Goal: Task Accomplishment & Management: Manage account settings

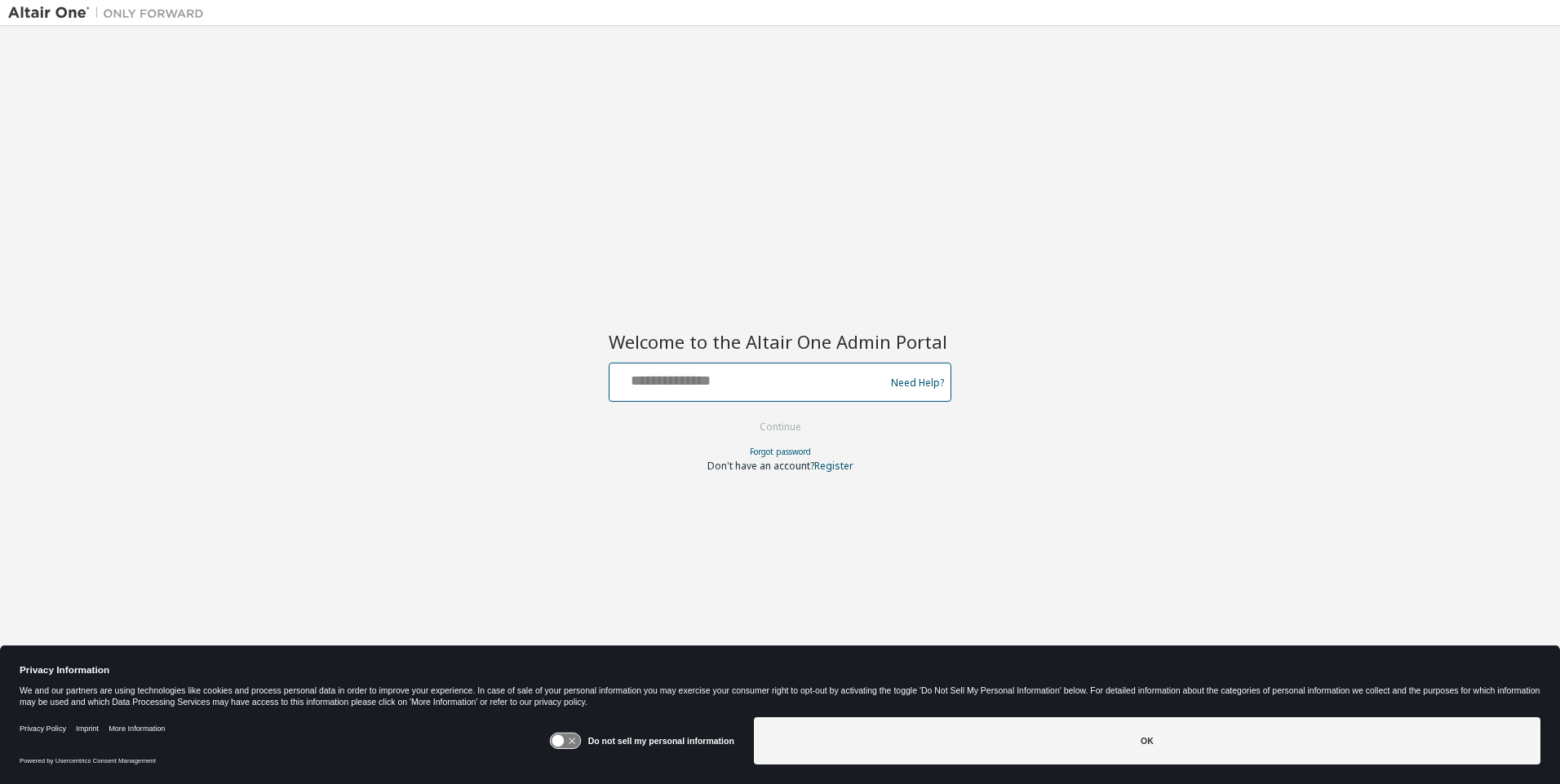
click at [750, 380] on input "text" at bounding box center [750, 379] width 267 height 24
type input "**********"
click at [781, 428] on button "Continue" at bounding box center [780, 428] width 76 height 25
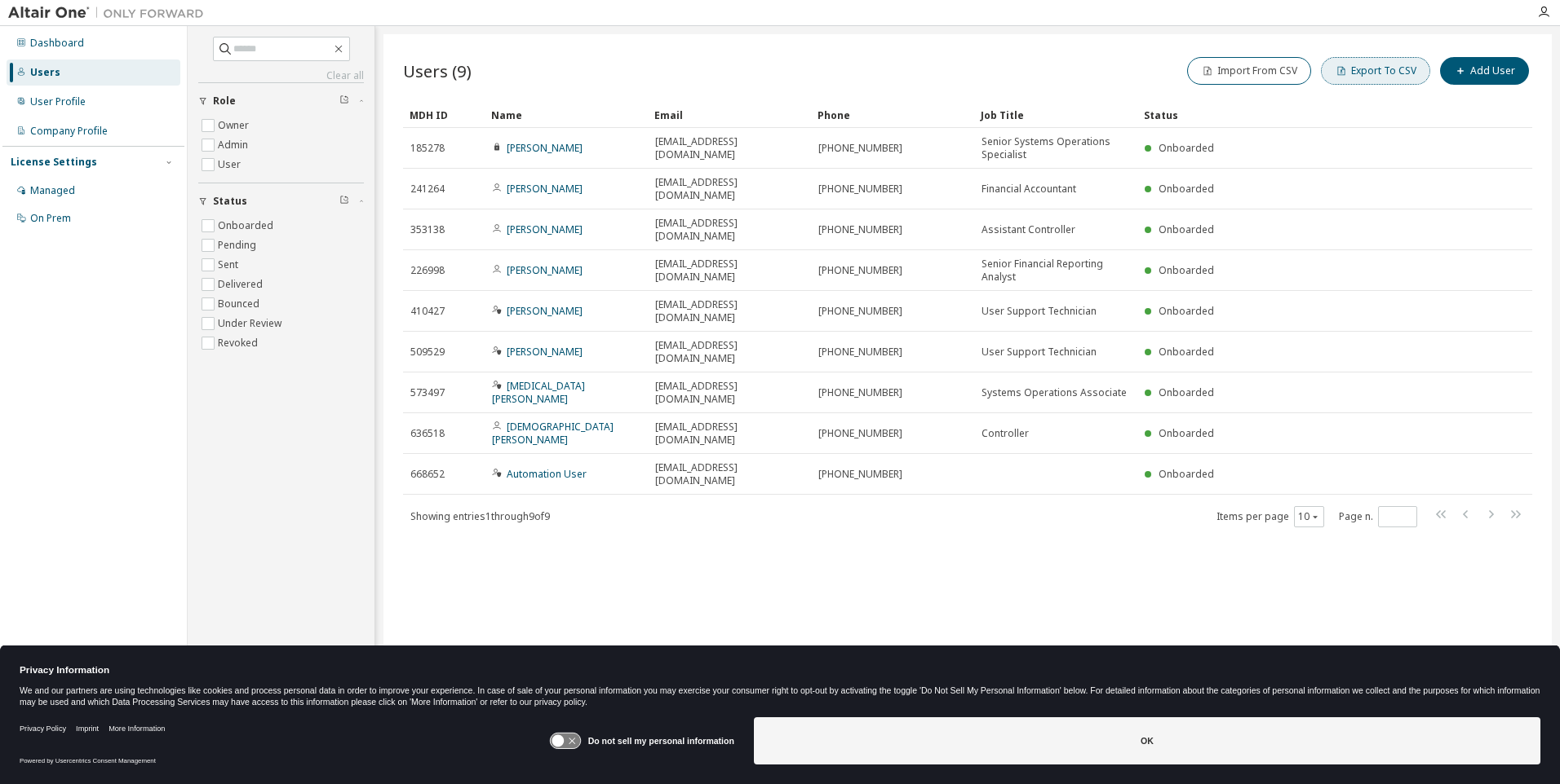
click at [1379, 71] on button "Export To CSV" at bounding box center [1375, 70] width 109 height 28
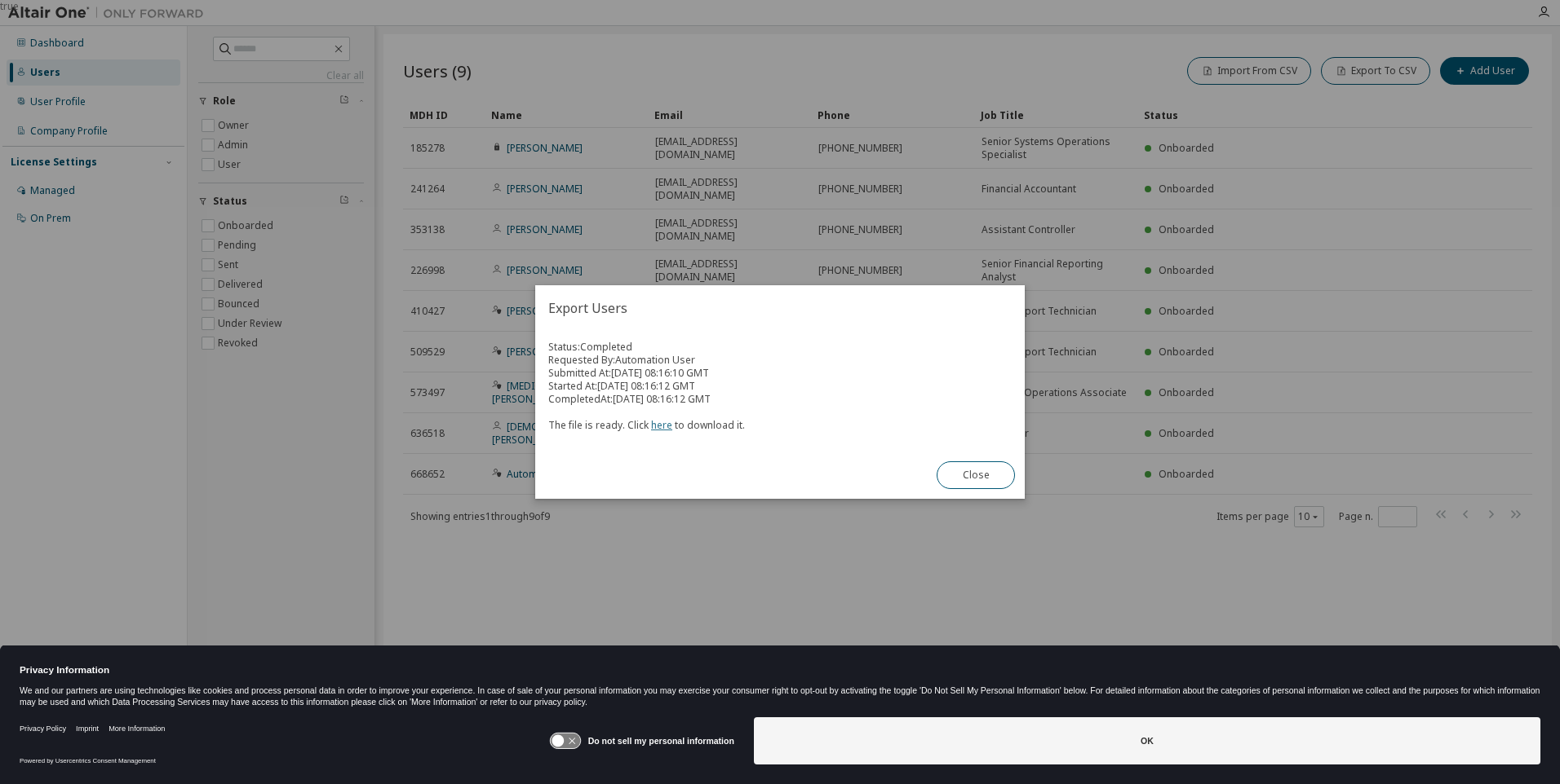
click at [658, 425] on link "here" at bounding box center [662, 426] width 21 height 14
click at [976, 476] on button "Close" at bounding box center [976, 475] width 78 height 28
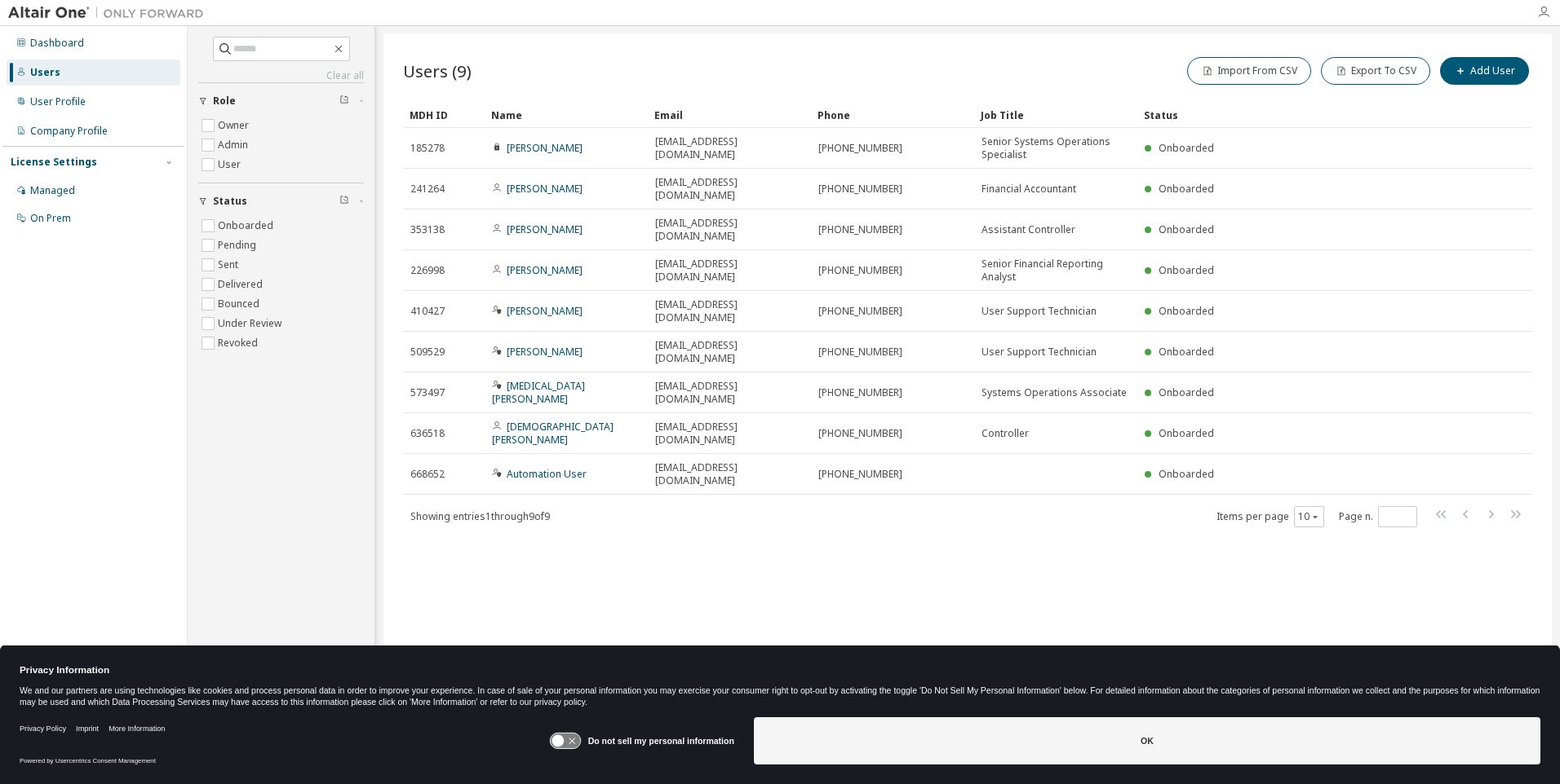
click at [1544, 12] on icon "button" at bounding box center [1543, 12] width 13 height 13
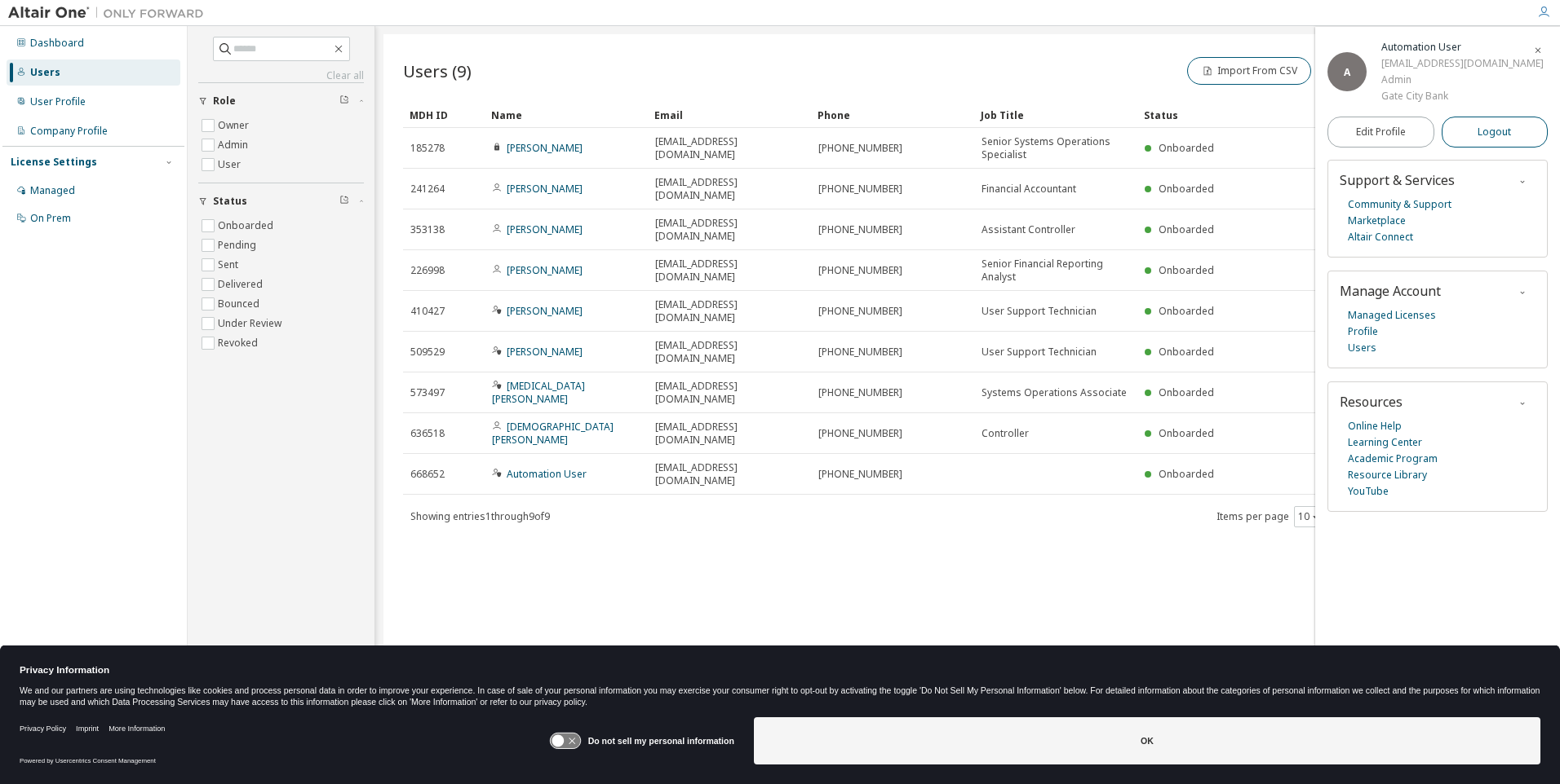
click at [1495, 140] on span "Logout" at bounding box center [1494, 132] width 34 height 16
